Goal: Transaction & Acquisition: Subscribe to service/newsletter

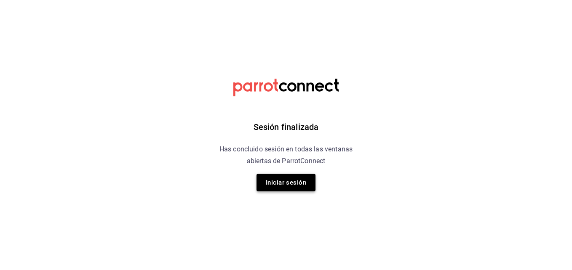
click at [278, 178] on button "Iniciar sesión" at bounding box center [285, 183] width 59 height 18
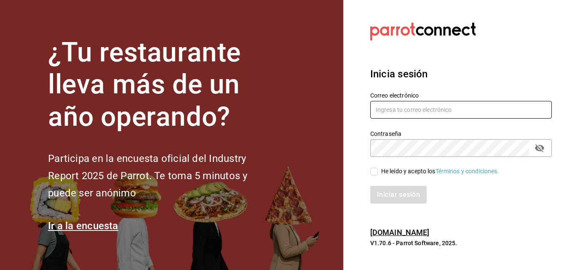
click at [405, 103] on input "text" at bounding box center [460, 110] width 181 height 18
type input "[EMAIL_ADDRESS][DOMAIN_NAME]"
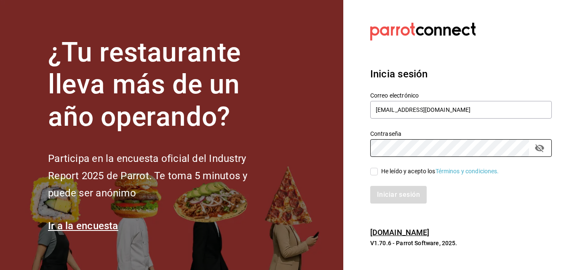
click at [377, 171] on input "He leído y acepto los Términos y condiciones." at bounding box center [374, 172] width 8 height 8
checkbox input "true"
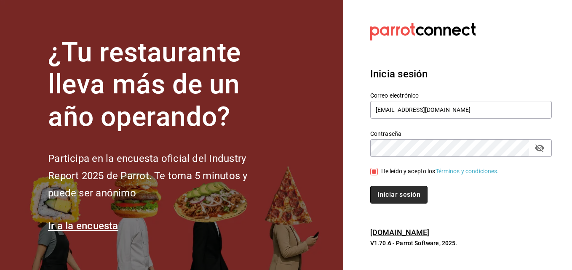
click at [387, 192] on button "Iniciar sesión" at bounding box center [398, 195] width 57 height 18
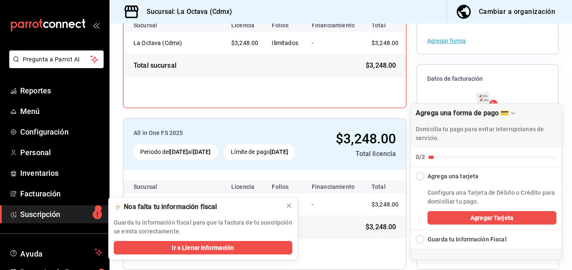
scroll to position [162, 0]
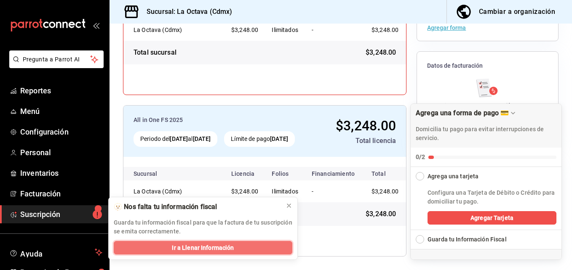
click at [206, 250] on span "Ir a Llenar Información" at bounding box center [203, 248] width 62 height 9
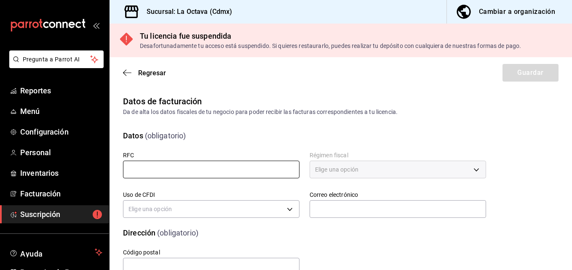
click at [181, 170] on input "text" at bounding box center [211, 170] width 176 height 18
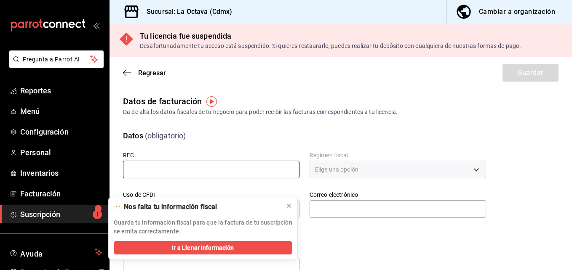
click at [175, 169] on input "text" at bounding box center [211, 170] width 176 height 18
type input "PAB220426RS7"
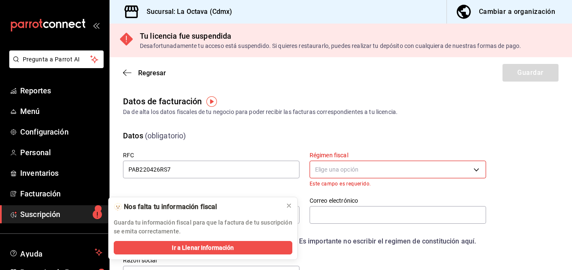
click at [328, 168] on body "Pregunta a Parrot AI Reportes Menú Configuración Personal Inventarios Facturaci…" at bounding box center [286, 135] width 572 height 270
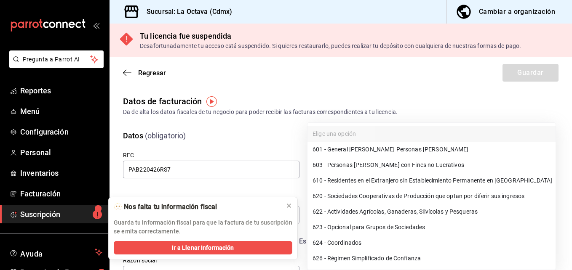
click at [366, 256] on li "626 - Régimen Simplificado de Confianza" at bounding box center [431, 259] width 248 height 16
type input "626"
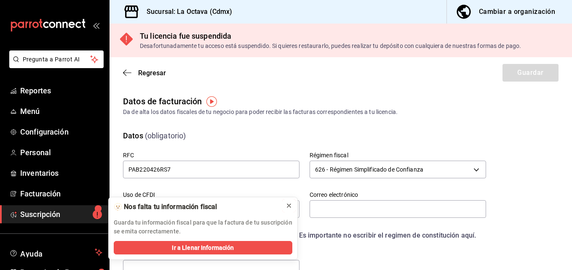
click at [290, 205] on icon at bounding box center [288, 205] width 7 height 7
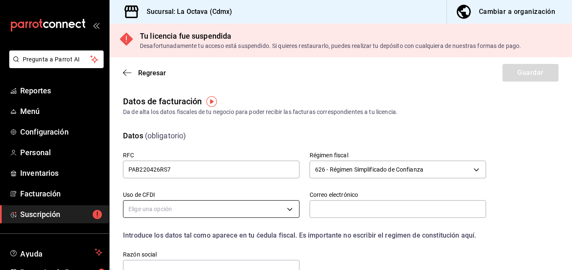
click at [269, 213] on body "Pregunta a Parrot AI Reportes Menú Configuración Personal Inventarios Facturaci…" at bounding box center [286, 135] width 572 height 270
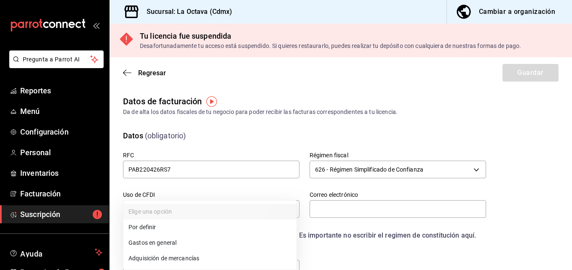
click at [218, 244] on li "Gastos en general" at bounding box center [209, 243] width 173 height 16
type input "G03"
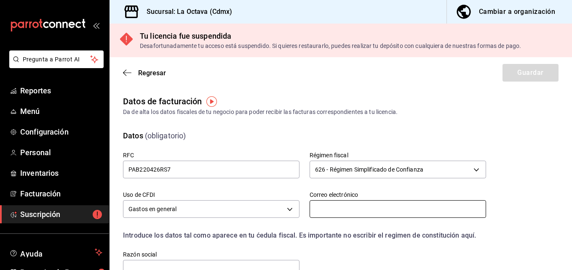
click at [318, 213] on input "text" at bounding box center [397, 209] width 176 height 18
drag, startPoint x: 411, startPoint y: 206, endPoint x: 215, endPoint y: 242, distance: 199.6
click at [215, 242] on div "RFC PAB220426RS7 Régimen fiscal 626 - Régimen Simplificado de Confianza 626 Uso…" at bounding box center [294, 205] width 383 height 148
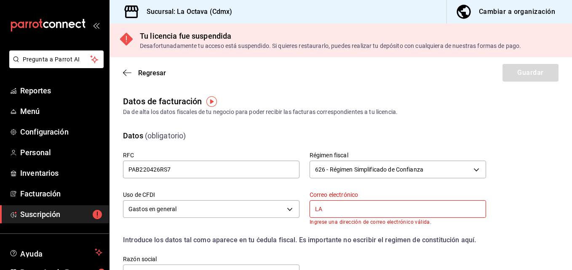
type input "[EMAIL_ADDRESS][DOMAIN_NAME]"
type input "07840"
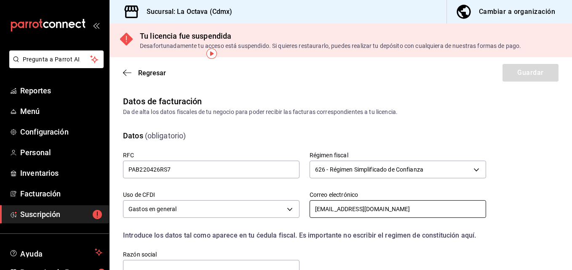
scroll to position [85, 0]
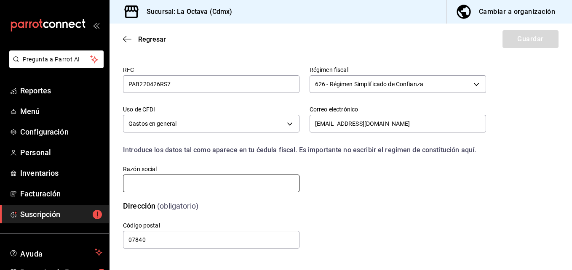
click at [191, 180] on input "text" at bounding box center [211, 184] width 176 height 18
type input "PRODUCCION DE ALIMENTOS Y BEBIDAS OCTAVA"
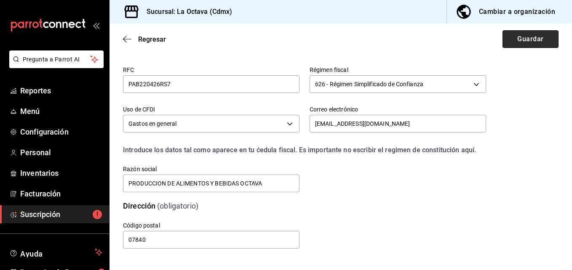
click at [511, 43] on button "Guardar" at bounding box center [530, 39] width 56 height 18
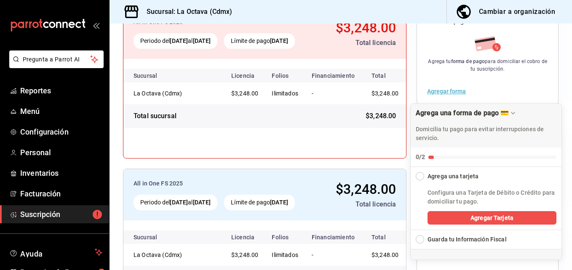
scroll to position [102, 0]
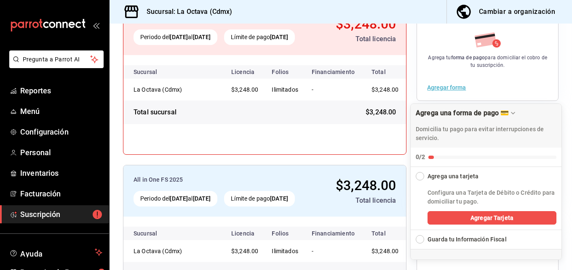
click at [421, 178] on div "Collapse Checklist" at bounding box center [420, 176] width 8 height 8
click at [459, 218] on button "Agregar Tarjeta" at bounding box center [491, 217] width 129 height 13
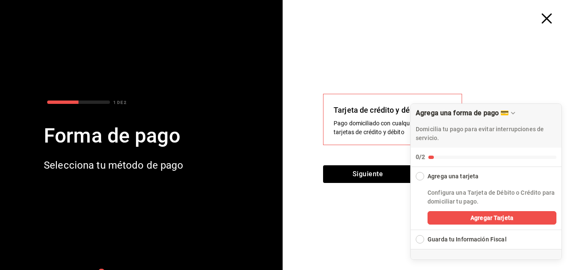
click at [352, 136] on div "Pago domiciliado con cualquiera de tus tarjetas de crédito y débito" at bounding box center [392, 128] width 118 height 18
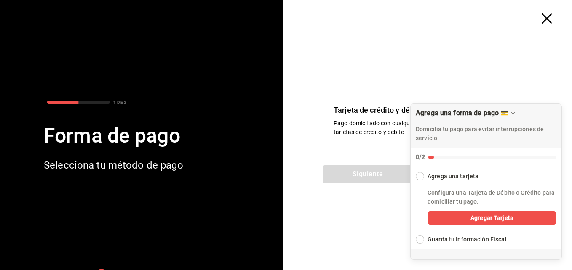
click at [354, 117] on div "Tarjeta de crédito y débito Pago domiciliado con cualquiera de tus tarjetas de …" at bounding box center [392, 120] width 118 height 32
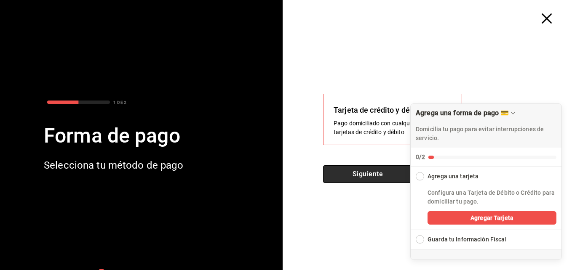
click at [368, 175] on button "Siguiente" at bounding box center [367, 174] width 89 height 18
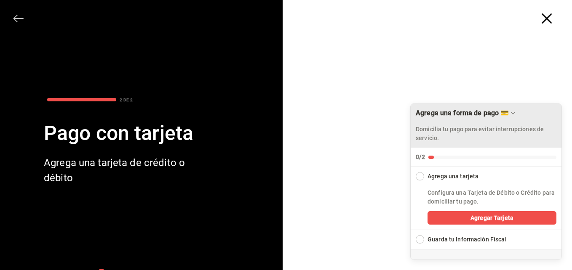
click at [512, 113] on icon "Drag to move checklist" at bounding box center [512, 113] width 7 height 7
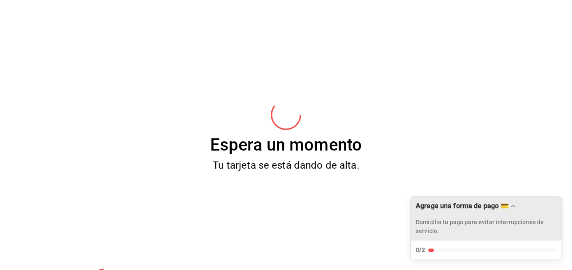
scroll to position [69, 0]
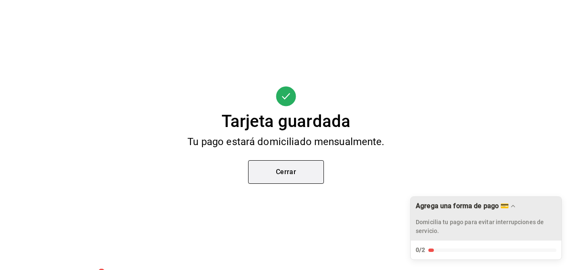
click at [316, 166] on button "Cerrar" at bounding box center [286, 172] width 76 height 24
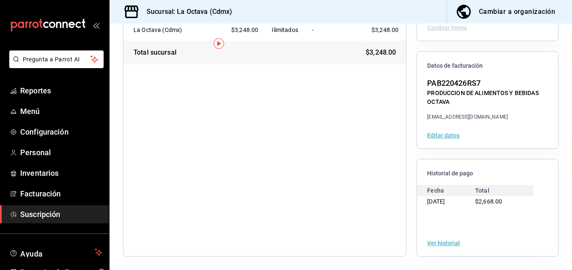
scroll to position [0, 0]
